Goal: Information Seeking & Learning: Learn about a topic

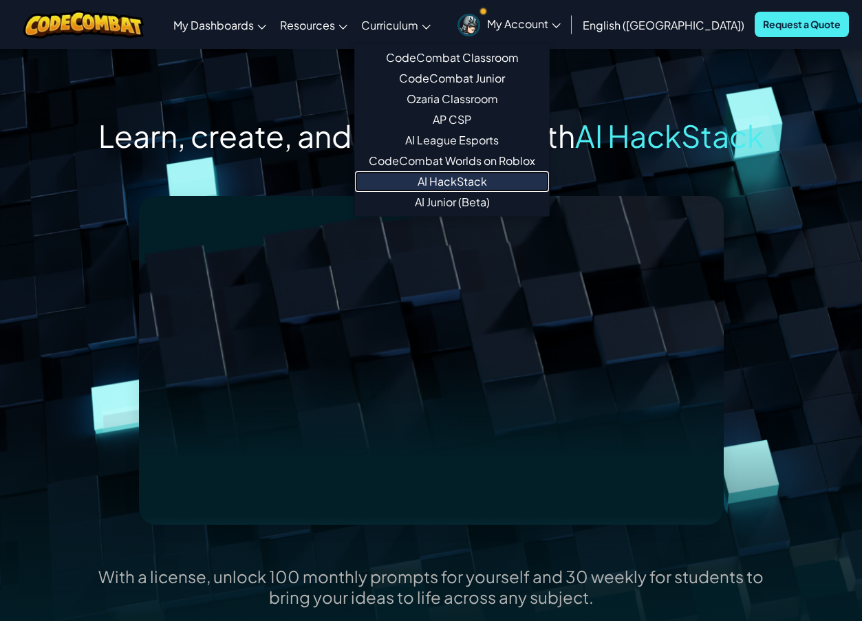
click at [519, 184] on link "AI HackStack" at bounding box center [452, 181] width 194 height 21
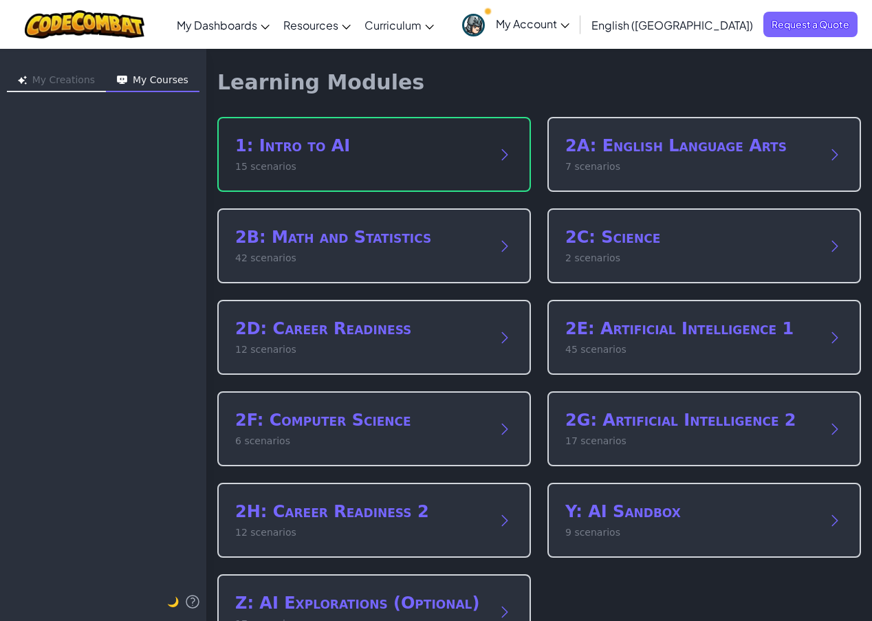
click at [422, 150] on h2 "1: Intro to AI" at bounding box center [360, 146] width 250 height 22
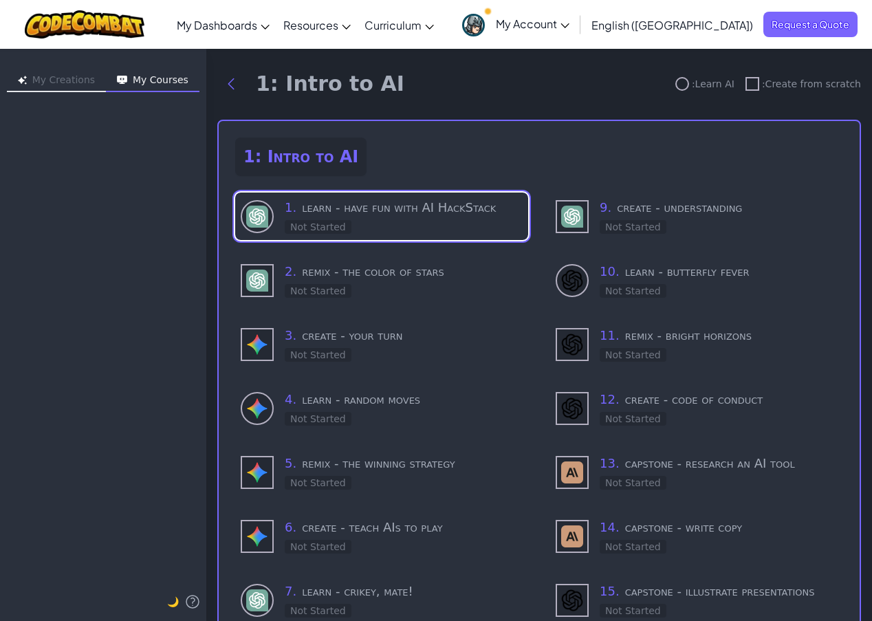
click at [569, 22] on span "My Account" at bounding box center [533, 24] width 74 height 14
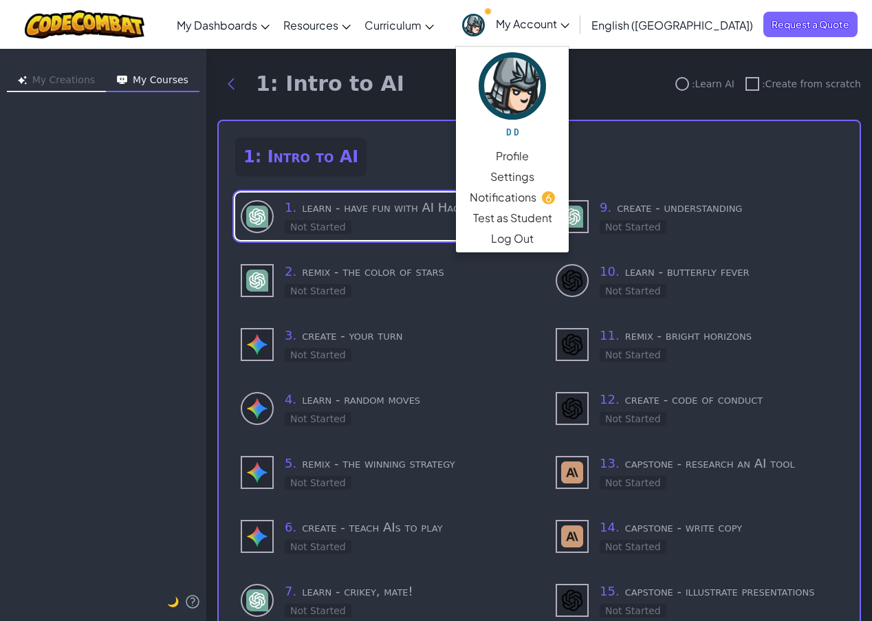
click at [778, 38] on div "English (US) English ([GEOGRAPHIC_DATA]) English ([GEOGRAPHIC_DATA]) 简体中文 繁體中文 …" at bounding box center [721, 24] width 273 height 37
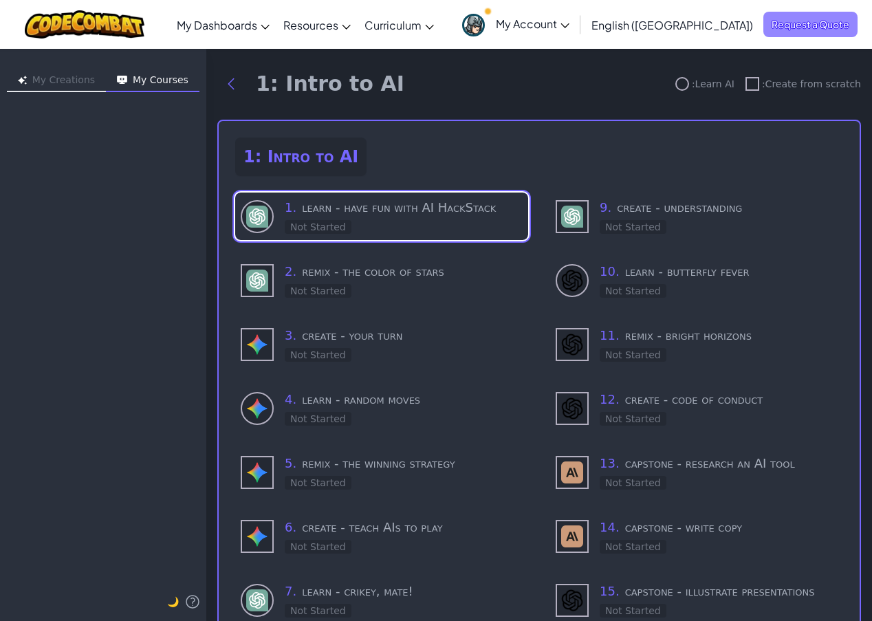
click at [779, 32] on span "Request a Quote" at bounding box center [810, 24] width 94 height 25
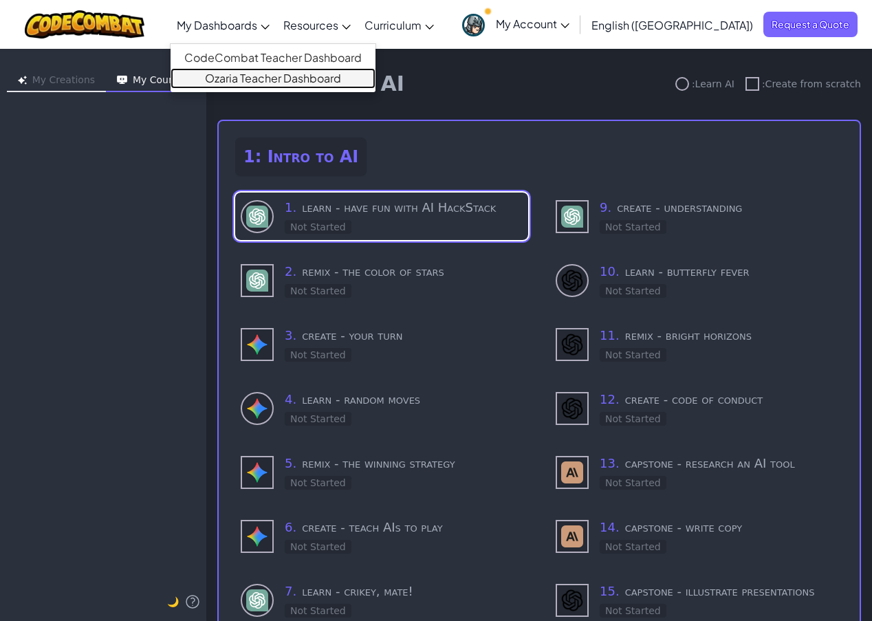
click at [289, 80] on link "Ozaria Teacher Dashboard" at bounding box center [273, 78] width 205 height 21
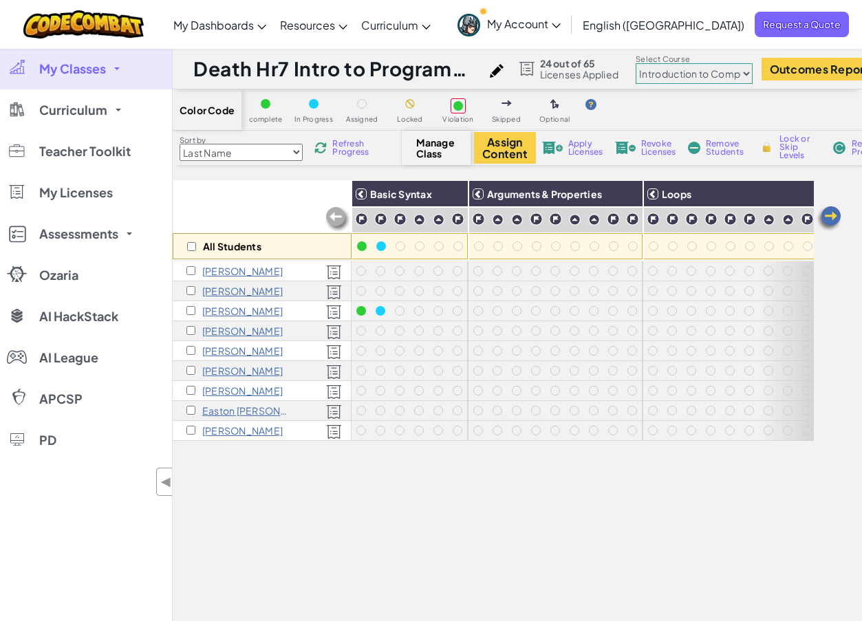
select select "560f1a9f22961295f9427742"
